Goal: Task Accomplishment & Management: Use online tool/utility

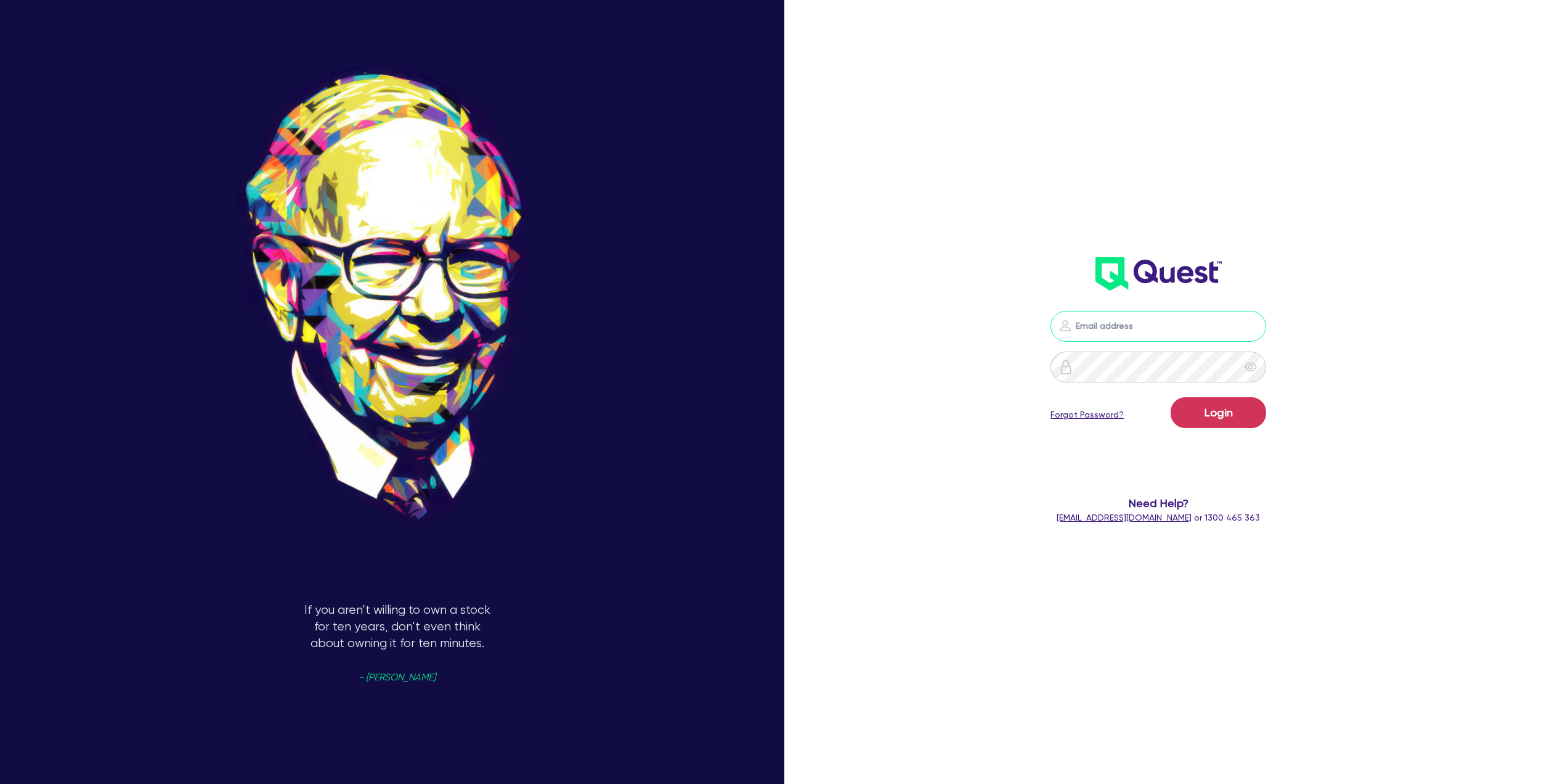
click at [1123, 338] on input "email" at bounding box center [1158, 326] width 216 height 31
type input "[EMAIL_ADDRESS][DOMAIN_NAME]"
click at [1171, 397] on button "Login" at bounding box center [1219, 412] width 95 height 31
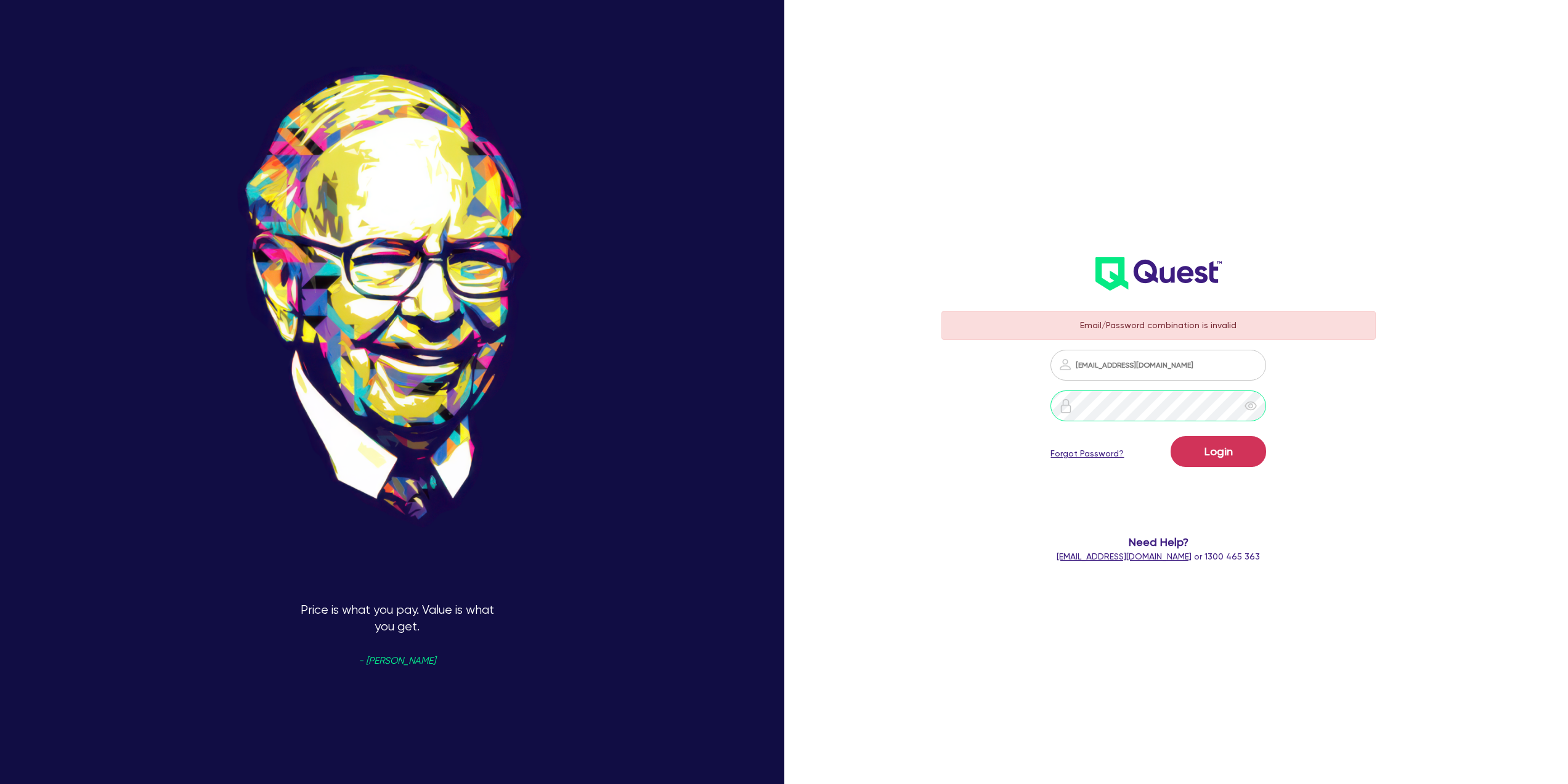
click at [1004, 406] on div at bounding box center [1158, 406] width 434 height 31
click at [1235, 450] on button "Login" at bounding box center [1219, 451] width 95 height 31
click at [1026, 402] on div at bounding box center [1158, 406] width 434 height 31
click at [1171, 436] on button "Login" at bounding box center [1219, 451] width 95 height 31
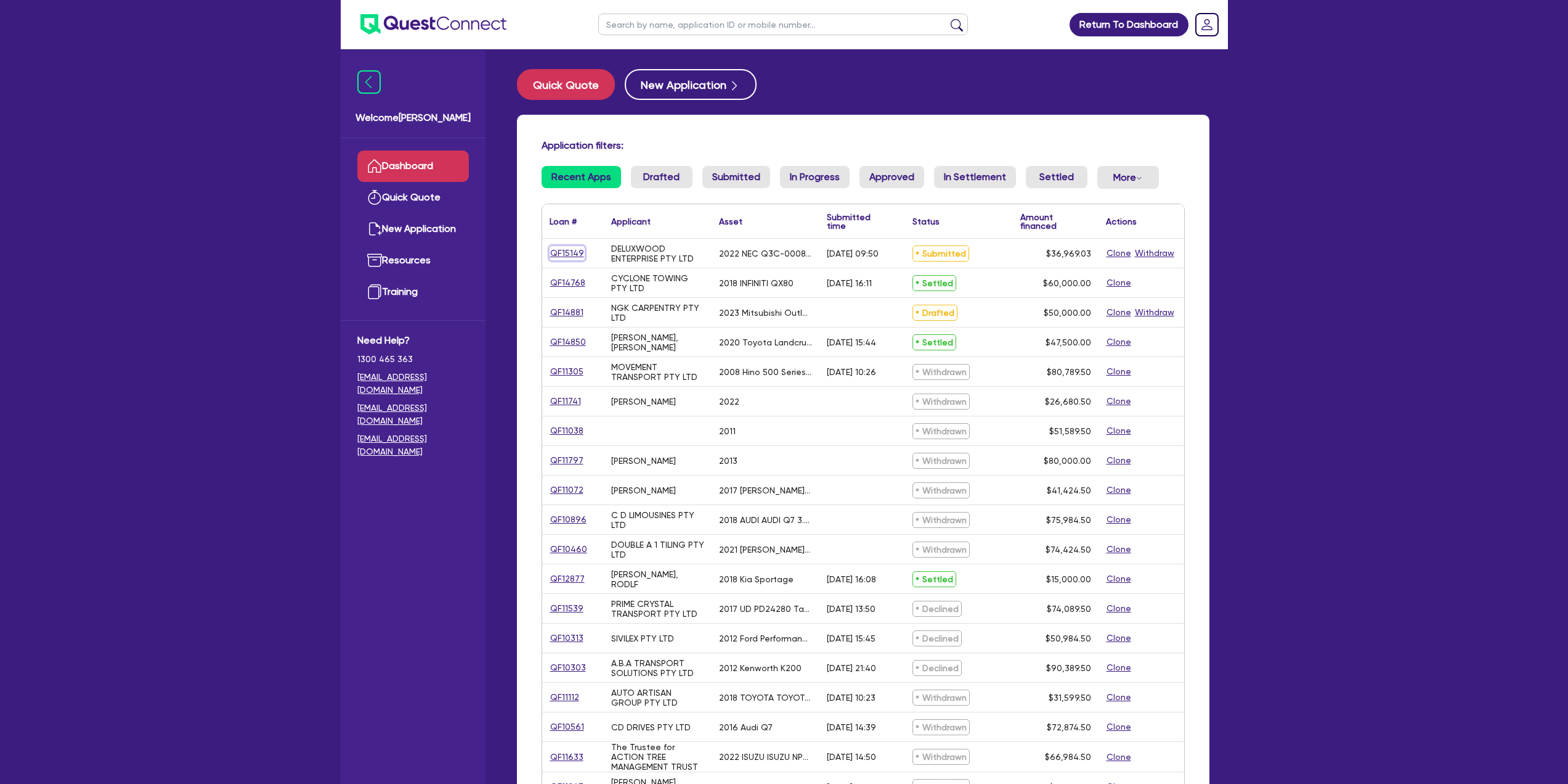
click at [564, 249] on link "QF15149" at bounding box center [568, 252] width 35 height 14
select select "TERTIARY_ASSETS"
select select "IT_EQUIPMENT"
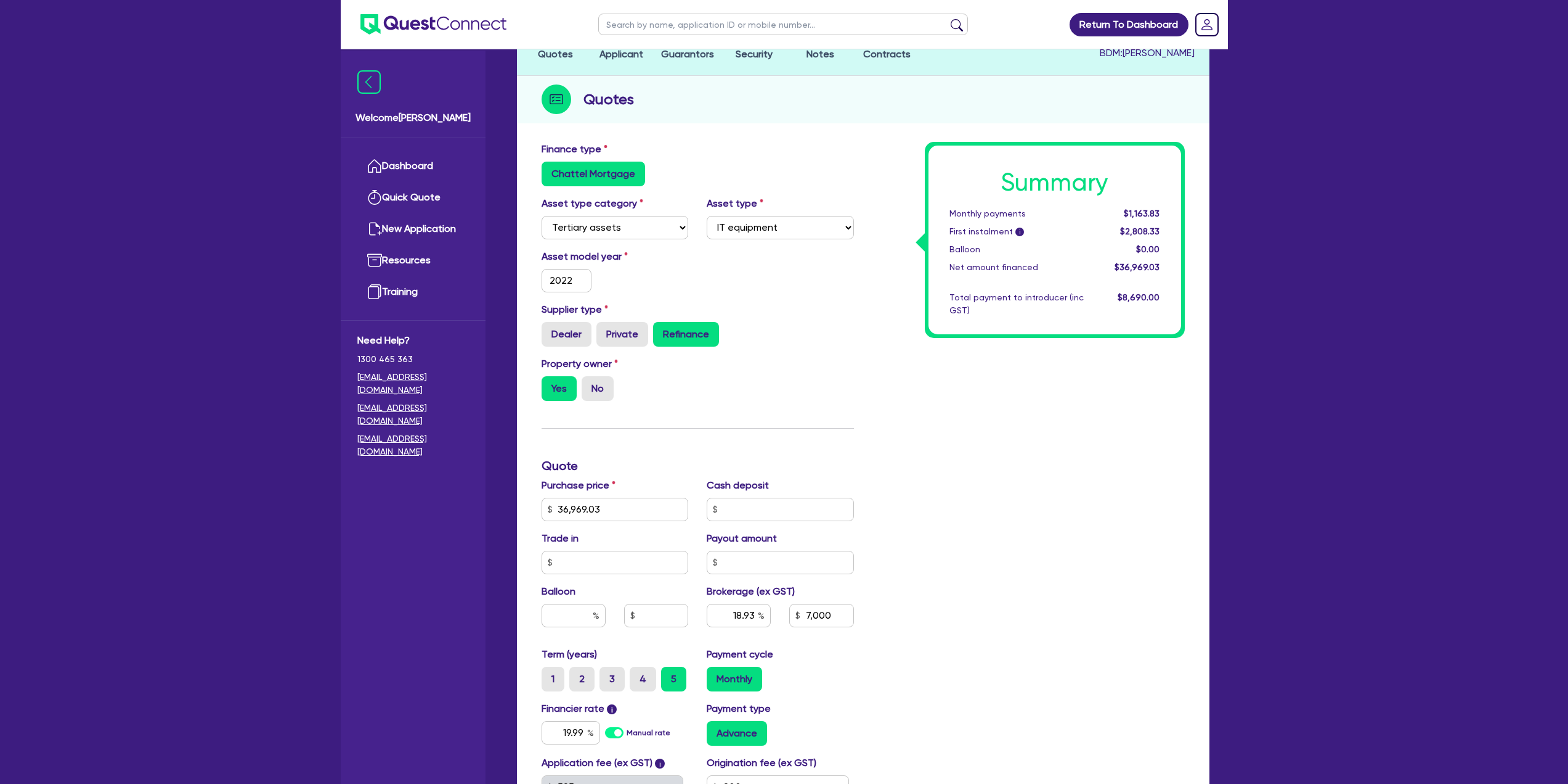
scroll to position [247, 0]
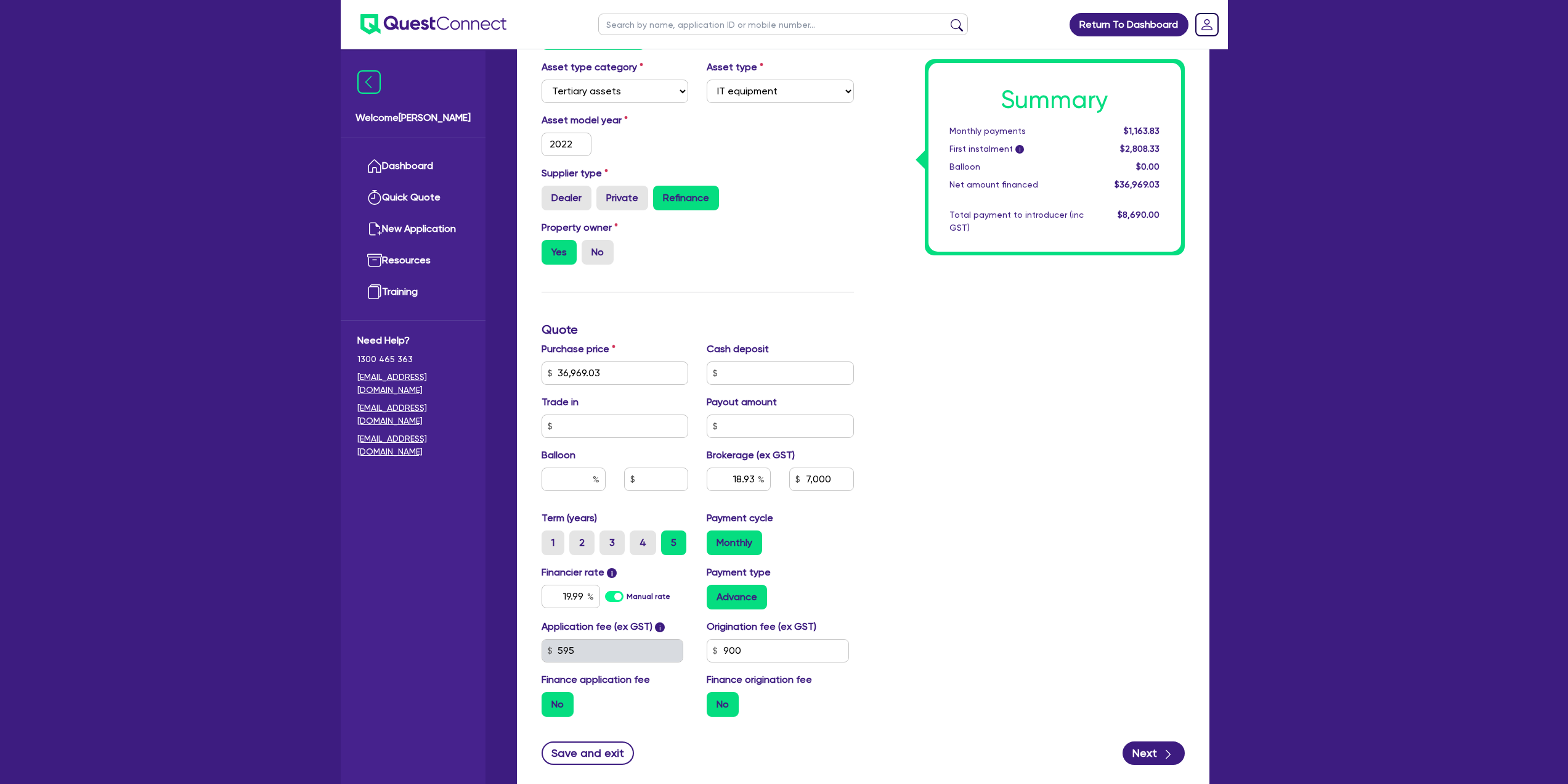
click at [803, 215] on div "Supplier type Dealer Private Refinance" at bounding box center [698, 193] width 331 height 54
